Goal: Task Accomplishment & Management: Complete application form

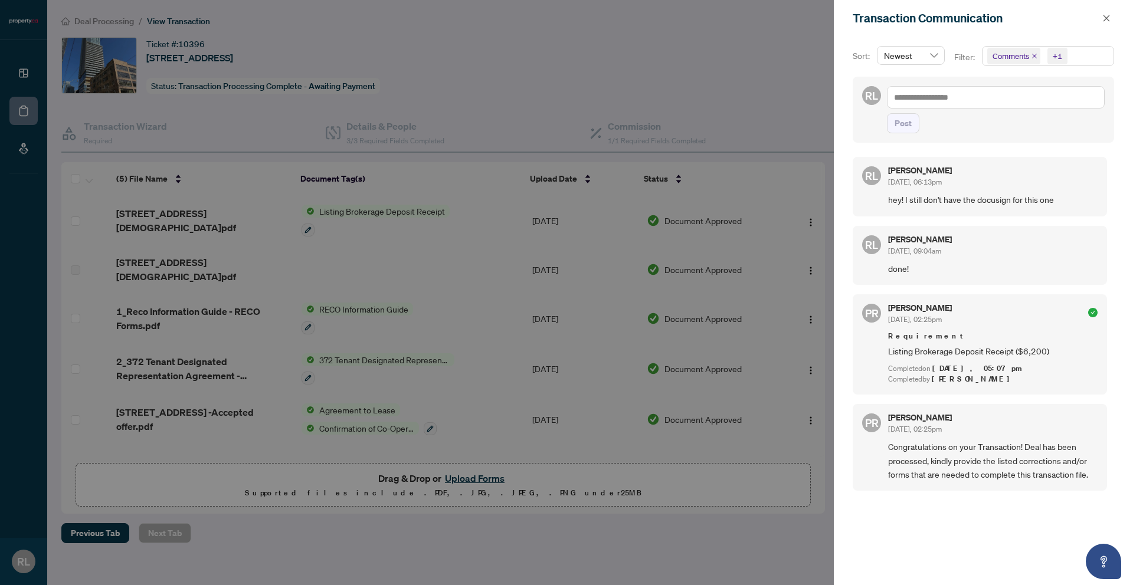
click at [776, 156] on div at bounding box center [566, 292] width 1133 height 585
click at [1093, 22] on div "Transaction Communication" at bounding box center [975, 18] width 246 height 18
click at [1104, 19] on icon "close" at bounding box center [1106, 18] width 8 height 8
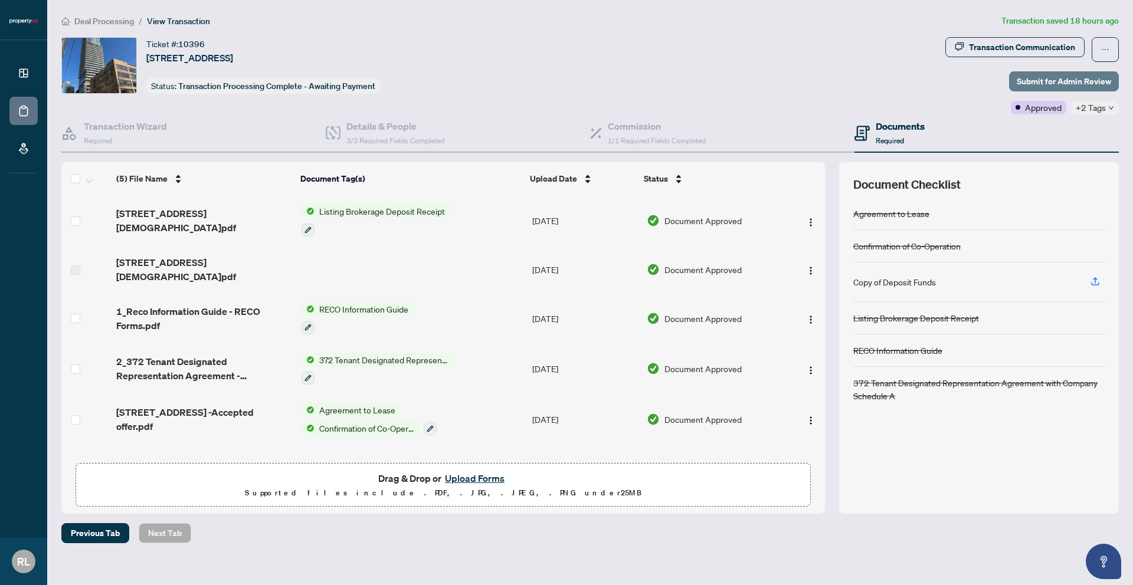
click at [1079, 77] on span "Submit for Admin Review" at bounding box center [1063, 81] width 94 height 19
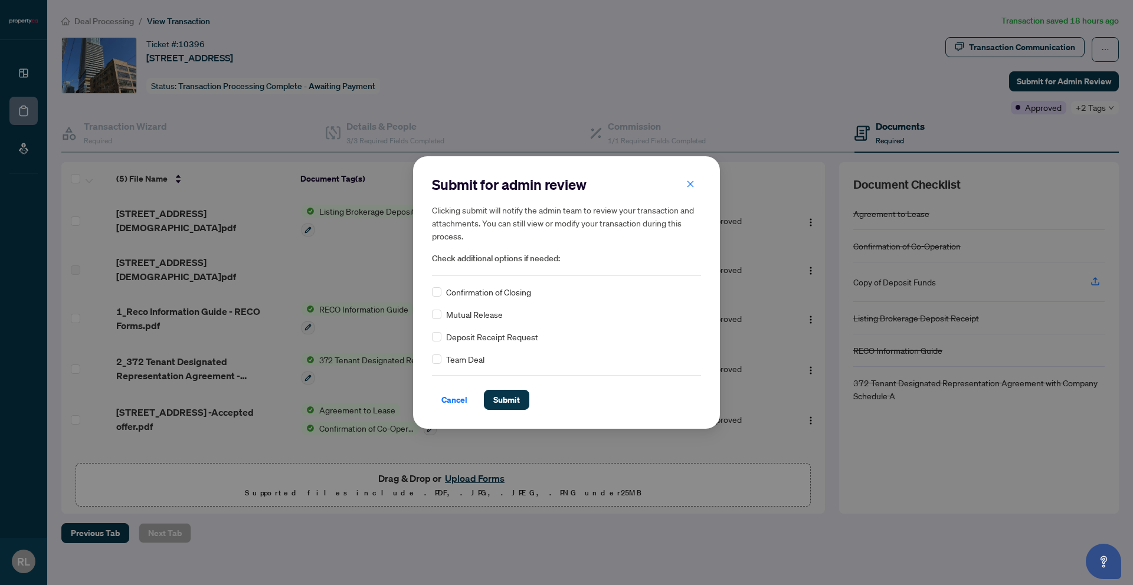
click at [461, 281] on div "Submit for admin review Clicking submit will notify the admin team to review yo…" at bounding box center [566, 292] width 269 height 234
click at [504, 402] on span "Submit" at bounding box center [506, 399] width 27 height 19
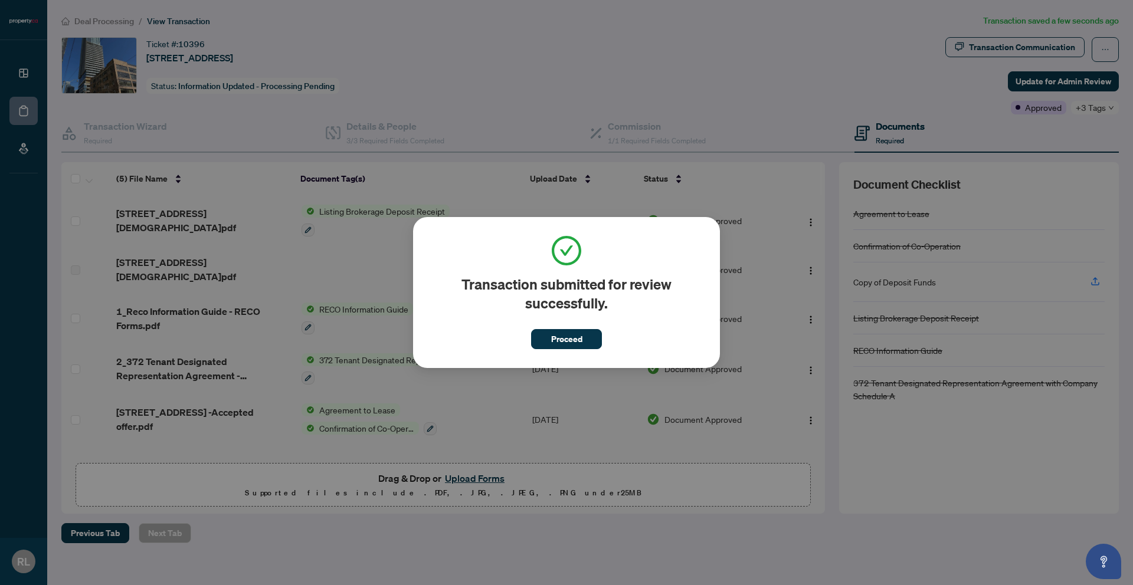
click at [714, 187] on div "Transaction submitted for review successfully. Proceed Cancel OK" at bounding box center [566, 292] width 1133 height 585
click at [589, 333] on button "Proceed" at bounding box center [566, 339] width 71 height 20
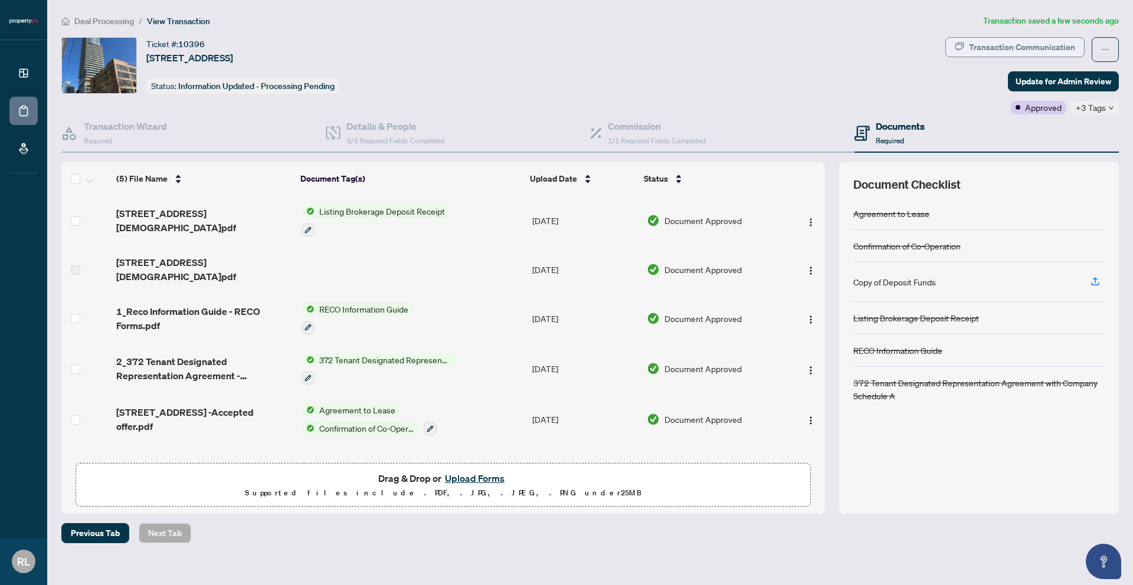
click at [1045, 48] on div "Transaction Communication" at bounding box center [1022, 47] width 106 height 19
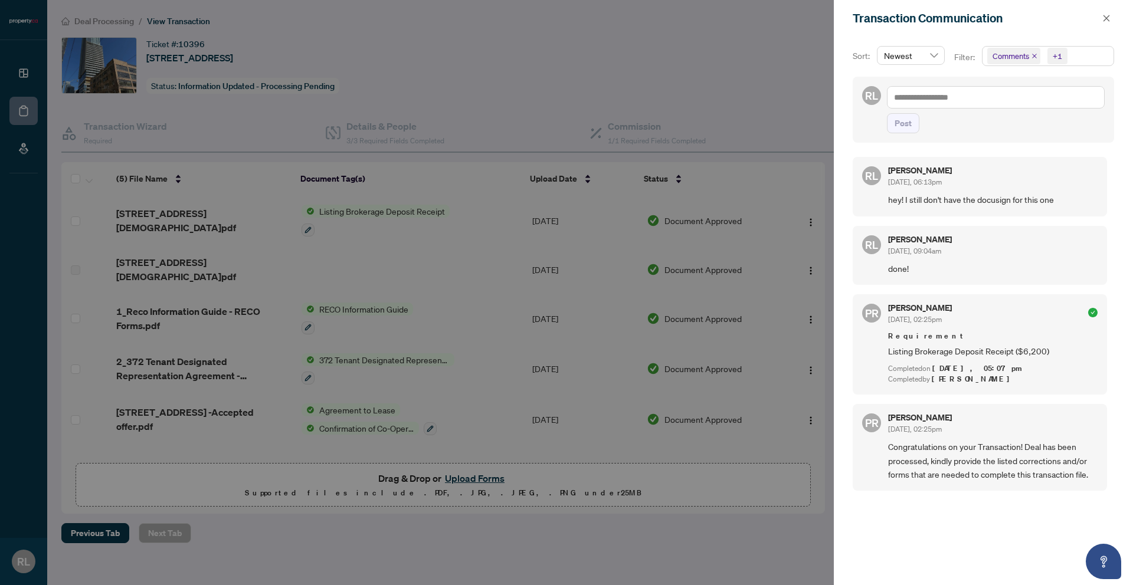
click at [709, 76] on div at bounding box center [566, 292] width 1133 height 585
click at [1098, 17] on button "button" at bounding box center [1105, 18] width 15 height 14
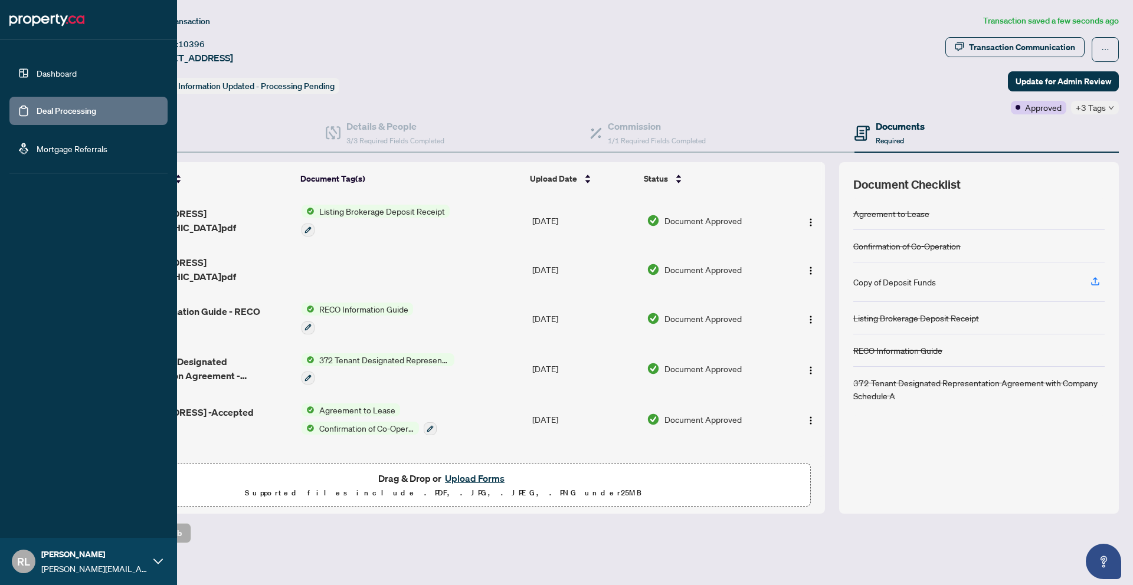
click at [67, 68] on link "Dashboard" at bounding box center [57, 73] width 40 height 11
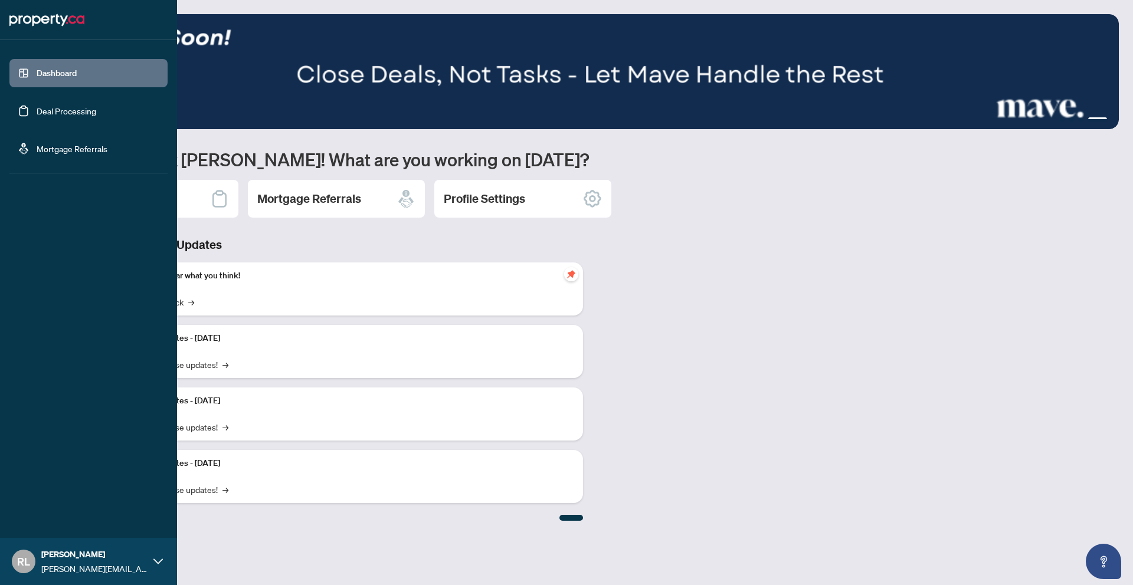
click at [41, 109] on link "Deal Processing" at bounding box center [67, 111] width 60 height 11
